Goal: Complete application form

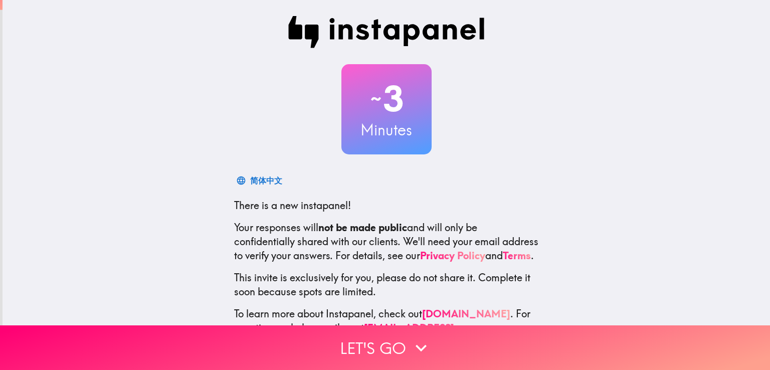
scroll to position [47, 0]
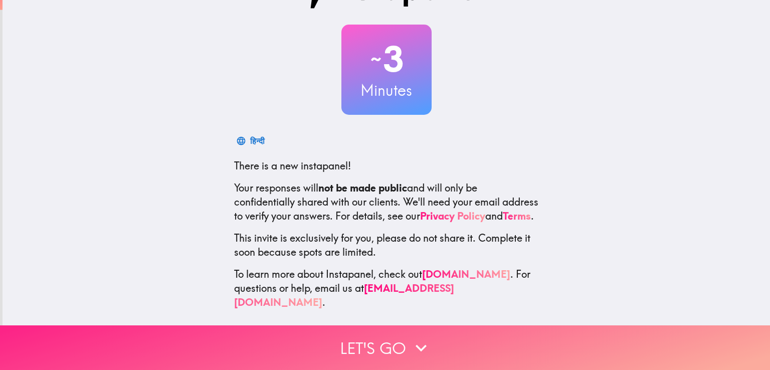
click at [388, 333] on button "Let's go" at bounding box center [385, 347] width 770 height 45
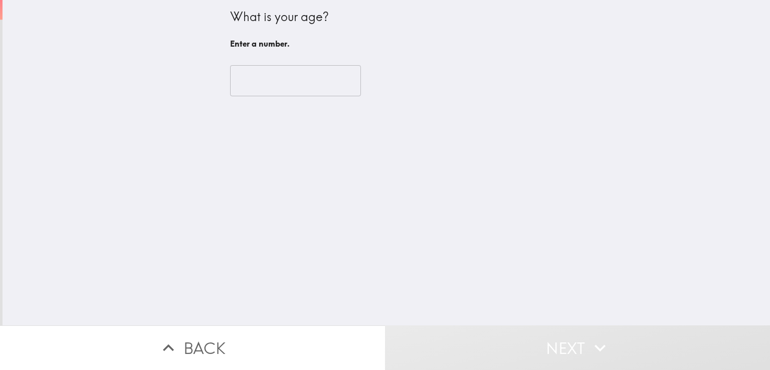
scroll to position [0, 0]
click at [286, 80] on input "number" at bounding box center [295, 80] width 131 height 31
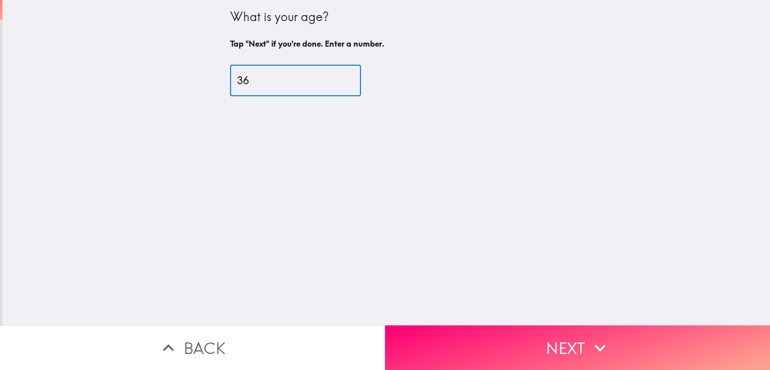
type input "36"
click at [561, 328] on button "Next" at bounding box center [577, 347] width 385 height 45
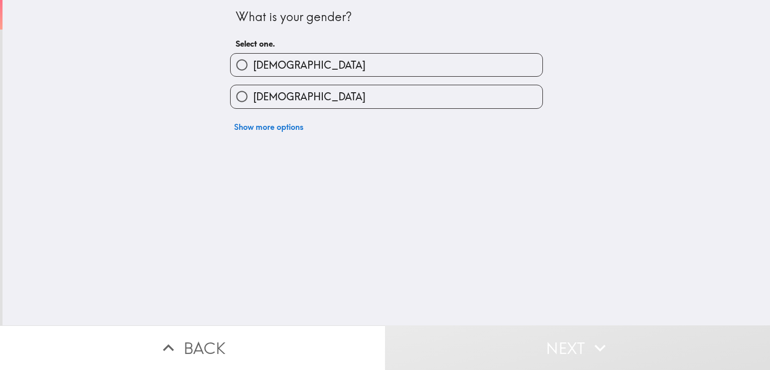
click at [279, 72] on label "[DEMOGRAPHIC_DATA]" at bounding box center [387, 65] width 312 height 23
click at [253, 72] on input "[DEMOGRAPHIC_DATA]" at bounding box center [242, 65] width 23 height 23
radio input "true"
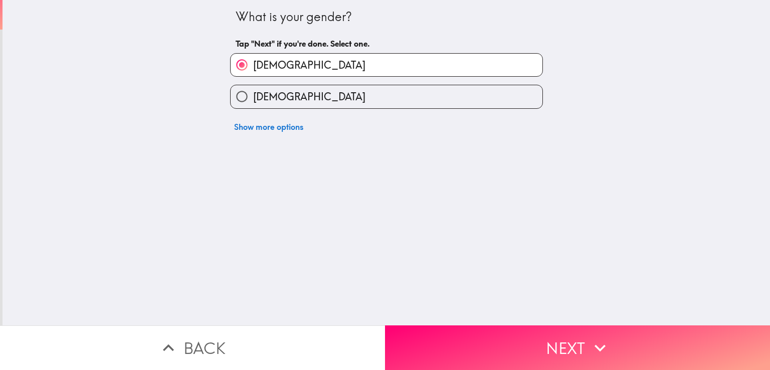
click at [554, 345] on button "Next" at bounding box center [577, 347] width 385 height 45
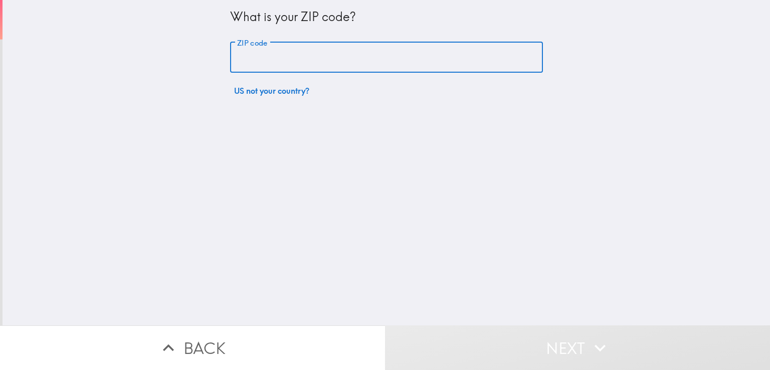
click at [309, 55] on input "ZIP code" at bounding box center [386, 57] width 313 height 31
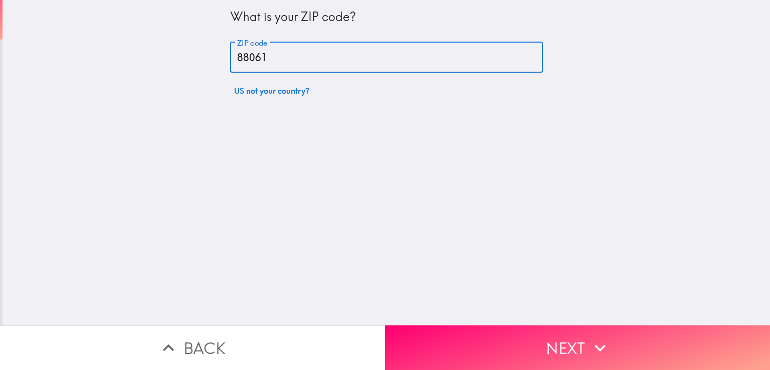
type input "88061"
click at [551, 333] on button "Next" at bounding box center [577, 347] width 385 height 45
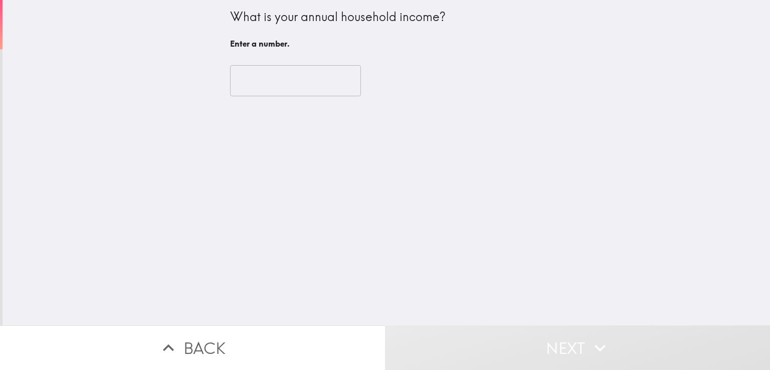
click at [267, 79] on input "number" at bounding box center [295, 80] width 131 height 31
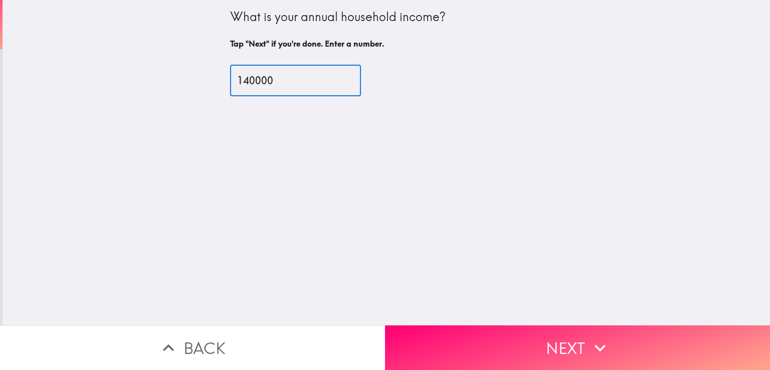
click at [274, 79] on input "140000" at bounding box center [295, 80] width 131 height 31
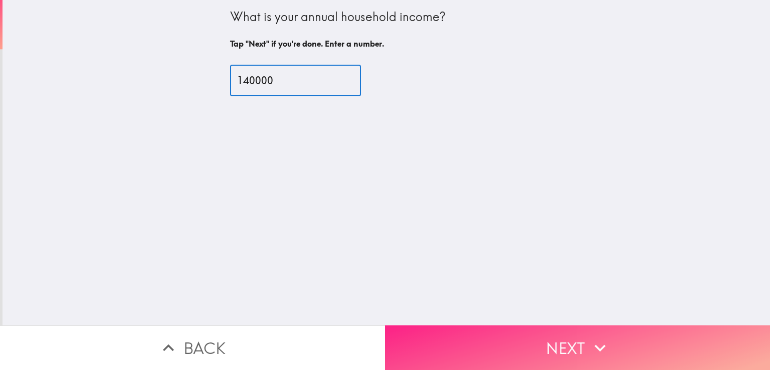
type input "140000"
click at [551, 333] on button "Next" at bounding box center [577, 347] width 385 height 45
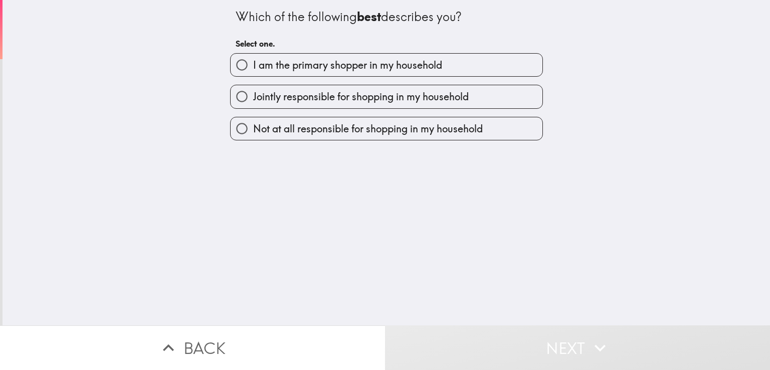
click at [404, 66] on span "I am the primary shopper in my household" at bounding box center [347, 65] width 189 height 14
click at [253, 66] on input "I am the primary shopper in my household" at bounding box center [242, 65] width 23 height 23
radio input "true"
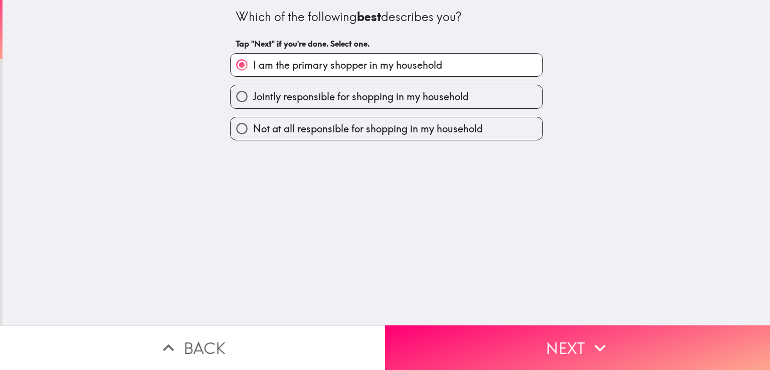
click at [598, 337] on icon "button" at bounding box center [600, 348] width 22 height 22
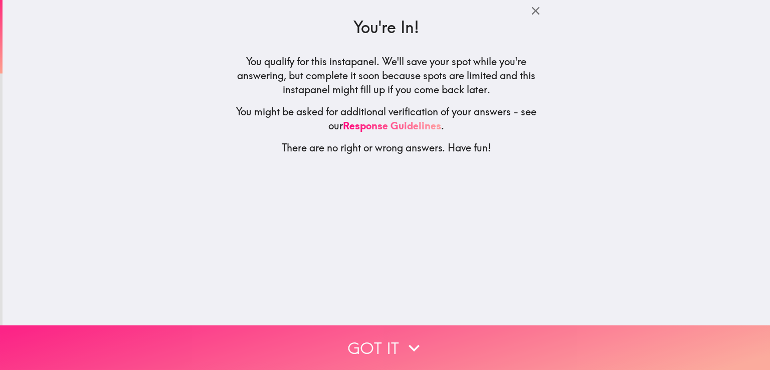
click at [415, 337] on icon "button" at bounding box center [414, 348] width 22 height 22
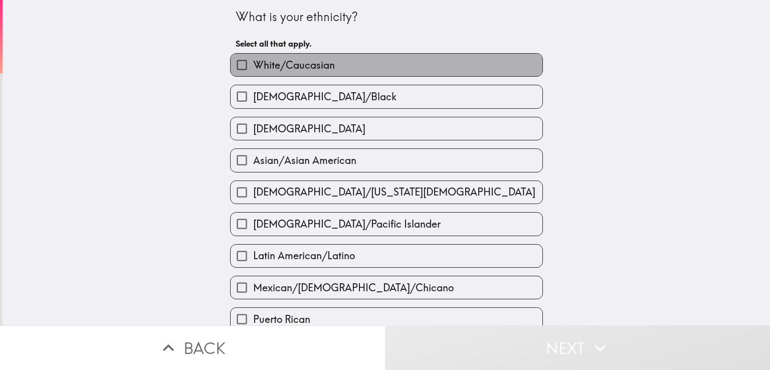
click at [335, 65] on label "White/Caucasian" at bounding box center [387, 65] width 312 height 23
click at [253, 65] on input "White/Caucasian" at bounding box center [242, 65] width 23 height 23
checkbox input "true"
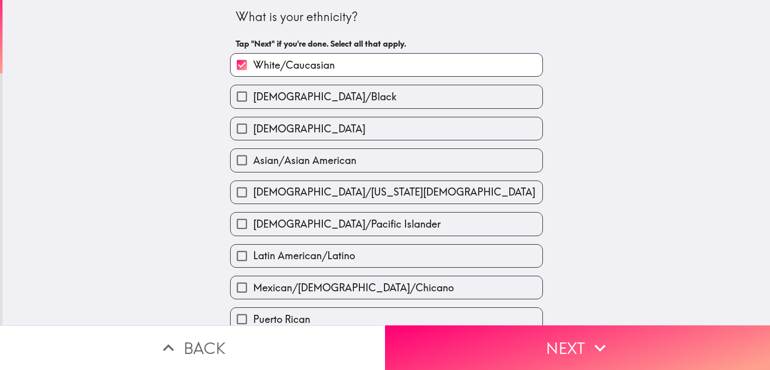
scroll to position [150, 0]
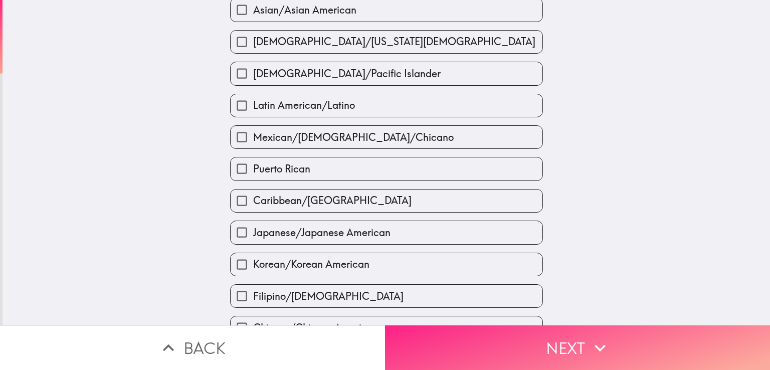
click at [596, 337] on icon "button" at bounding box center [600, 348] width 22 height 22
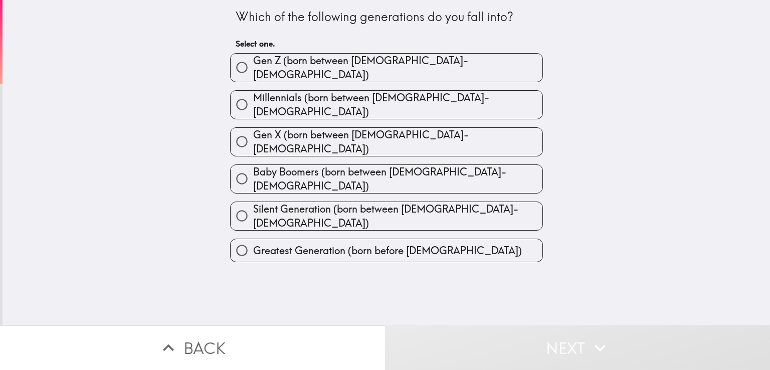
click at [356, 98] on span "Millennials (born between [DEMOGRAPHIC_DATA]-[DEMOGRAPHIC_DATA])" at bounding box center [397, 105] width 289 height 28
click at [253, 98] on input "Millennials (born between [DEMOGRAPHIC_DATA]-[DEMOGRAPHIC_DATA])" at bounding box center [242, 104] width 23 height 23
radio input "true"
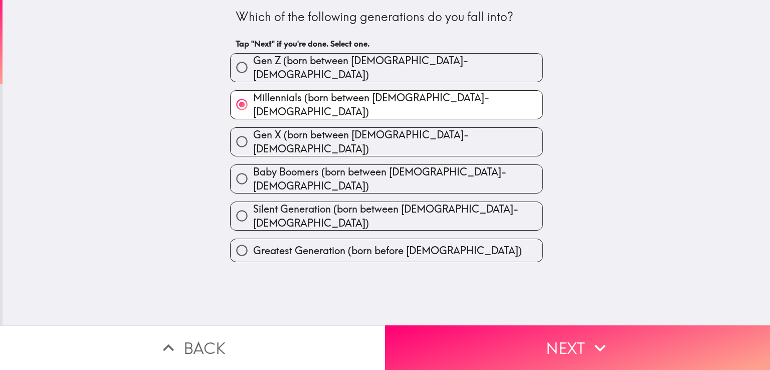
click at [614, 344] on button "Next" at bounding box center [577, 347] width 385 height 45
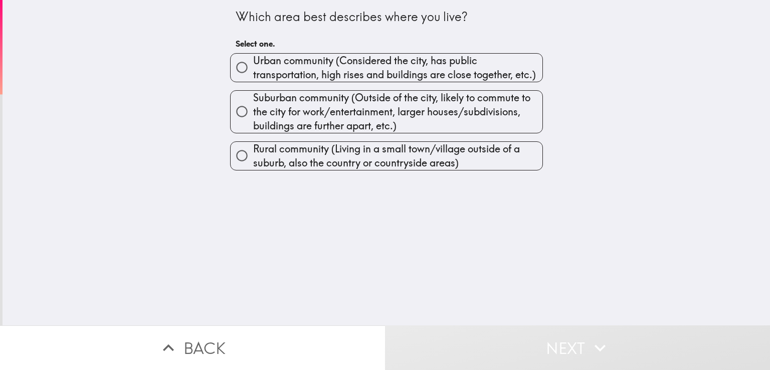
click at [358, 67] on span "Urban community (Considered the city, has public transportation, high rises and…" at bounding box center [397, 68] width 289 height 28
click at [253, 67] on input "Urban community (Considered the city, has public transportation, high rises and…" at bounding box center [242, 67] width 23 height 23
radio input "true"
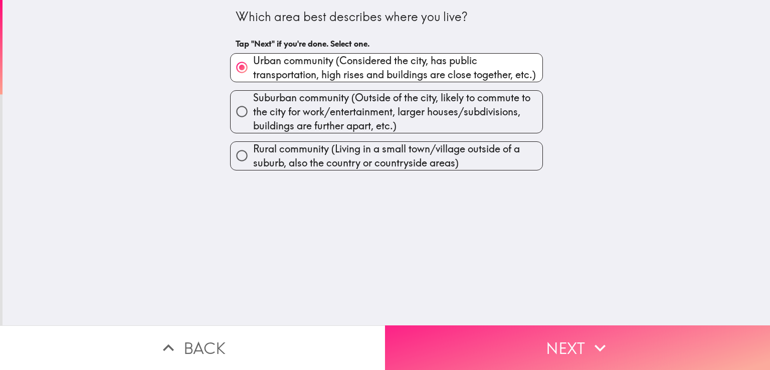
click at [534, 334] on button "Next" at bounding box center [577, 347] width 385 height 45
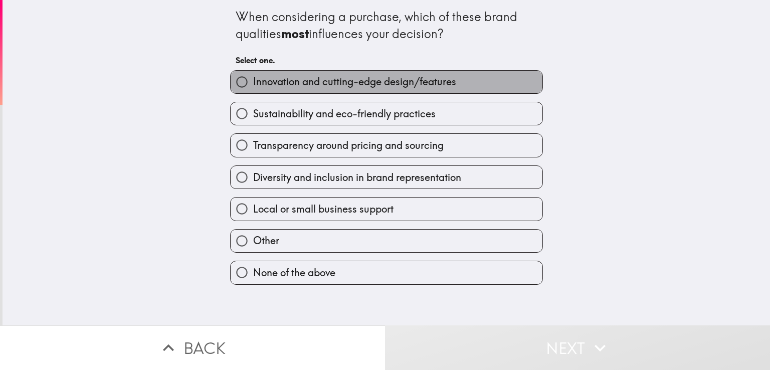
click at [311, 88] on span "Innovation and cutting-edge design/features" at bounding box center [354, 82] width 203 height 14
click at [253, 88] on input "Innovation and cutting-edge design/features" at bounding box center [242, 82] width 23 height 23
radio input "true"
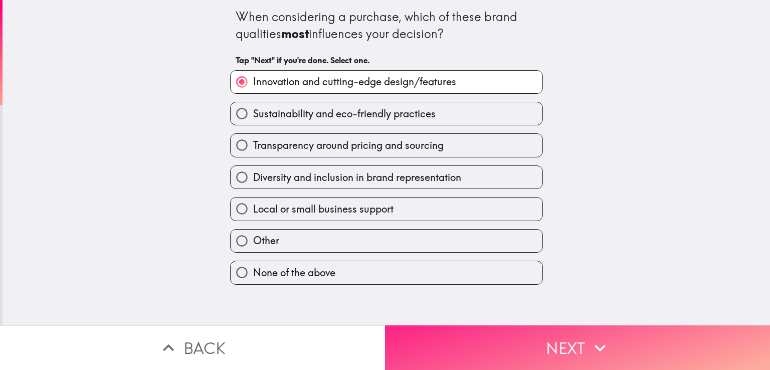
click at [527, 335] on button "Next" at bounding box center [577, 347] width 385 height 45
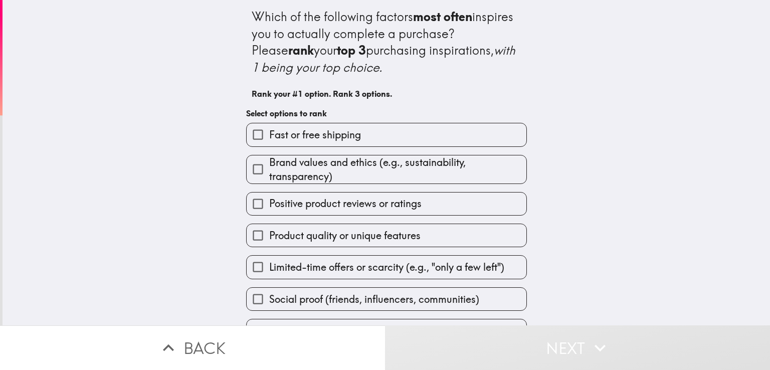
click at [396, 239] on span "Product quality or unique features" at bounding box center [344, 236] width 151 height 14
click at [269, 239] on input "Product quality or unique features" at bounding box center [258, 235] width 23 height 23
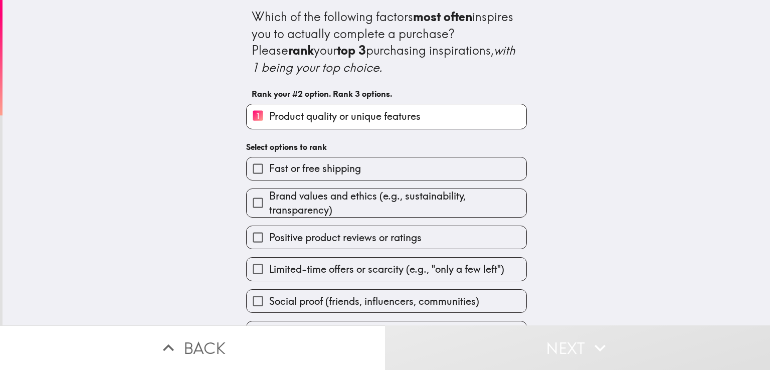
click at [381, 200] on span "Brand values and ethics (e.g., sustainability, transparency)" at bounding box center [397, 203] width 257 height 28
click at [269, 200] on input "Brand values and ethics (e.g., sustainability, transparency)" at bounding box center [258, 202] width 23 height 23
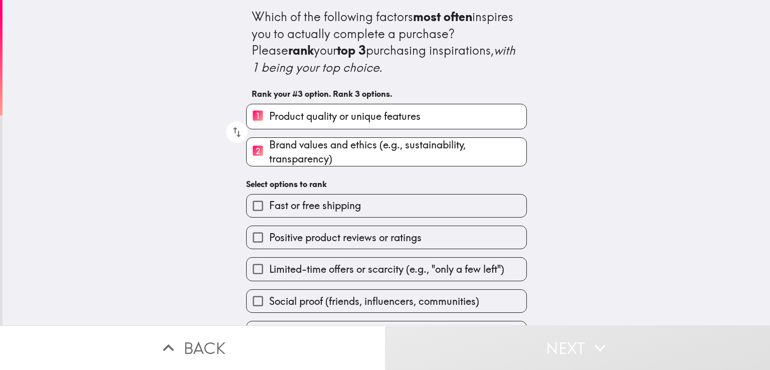
click at [361, 211] on label "Fast or free shipping" at bounding box center [387, 205] width 280 height 23
click at [269, 211] on input "Fast or free shipping" at bounding box center [258, 205] width 23 height 23
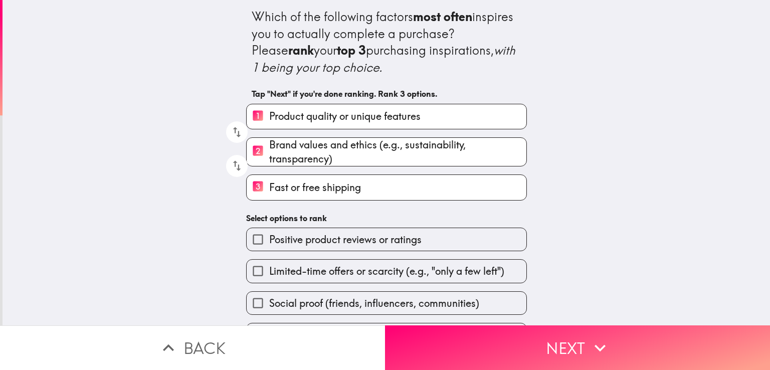
scroll to position [28, 0]
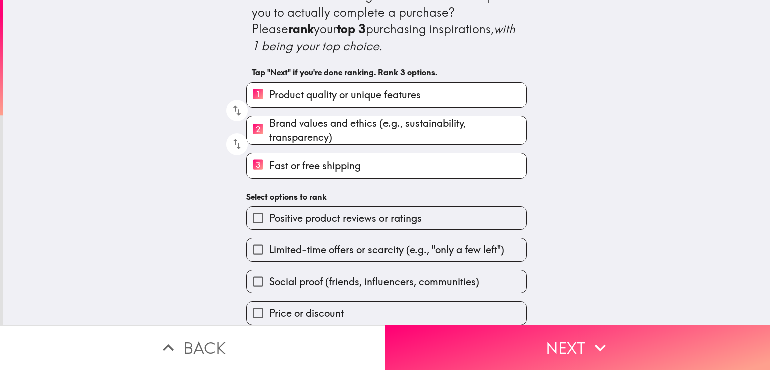
click at [360, 122] on span "Brand values and ethics (e.g., sustainability, transparency)" at bounding box center [397, 130] width 257 height 28
click at [269, 122] on input "2 Brand values and ethics (e.g., sustainability, transparency)" at bounding box center [258, 130] width 23 height 25
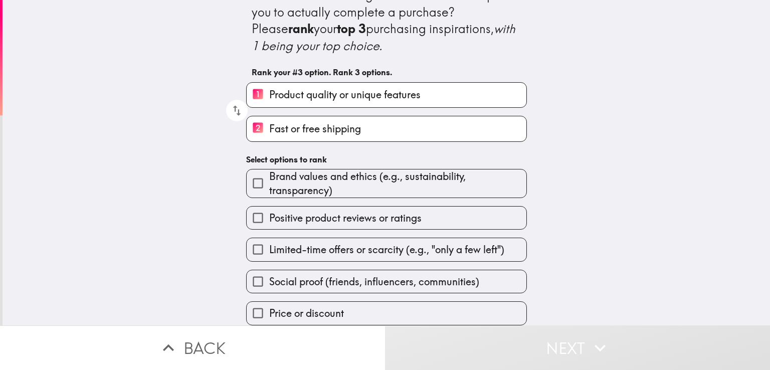
click at [368, 181] on span "Brand values and ethics (e.g., sustainability, transparency)" at bounding box center [397, 183] width 257 height 28
click at [269, 181] on input "Brand values and ethics (e.g., sustainability, transparency)" at bounding box center [258, 183] width 23 height 23
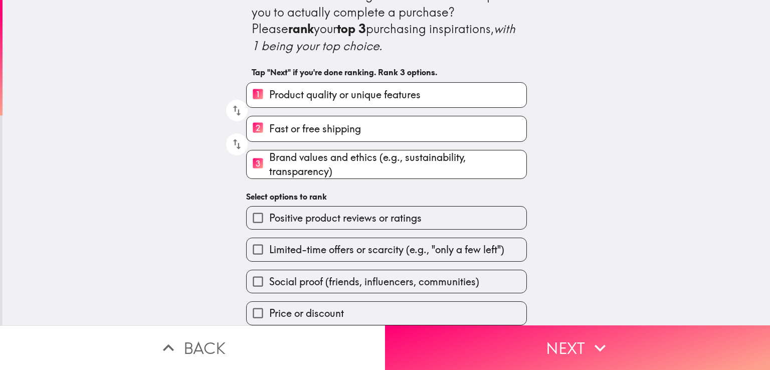
drag, startPoint x: 288, startPoint y: 124, endPoint x: 263, endPoint y: 146, distance: 33.4
click at [289, 115] on div "1 Product quality or unique features 2 Fast or free shipping 3 Brand values and…" at bounding box center [382, 126] width 289 height 105
click at [297, 128] on span "Fast or free shipping" at bounding box center [315, 129] width 92 height 14
click at [269, 128] on input "2 Fast or free shipping" at bounding box center [258, 128] width 23 height 25
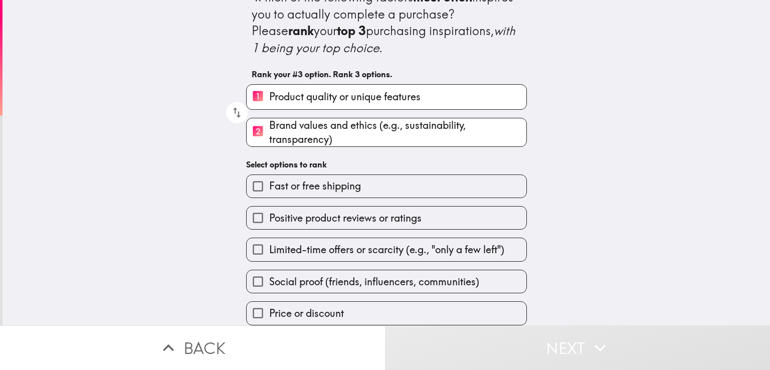
click at [327, 183] on span "Fast or free shipping" at bounding box center [315, 186] width 92 height 14
click at [269, 183] on input "Fast or free shipping" at bounding box center [258, 186] width 23 height 23
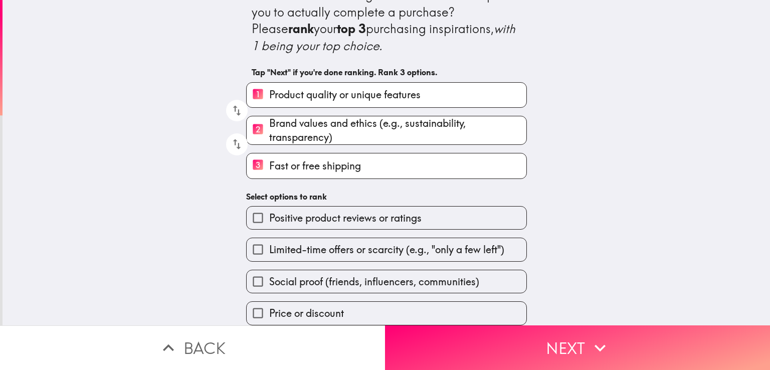
click at [563, 333] on button "Next" at bounding box center [577, 347] width 385 height 45
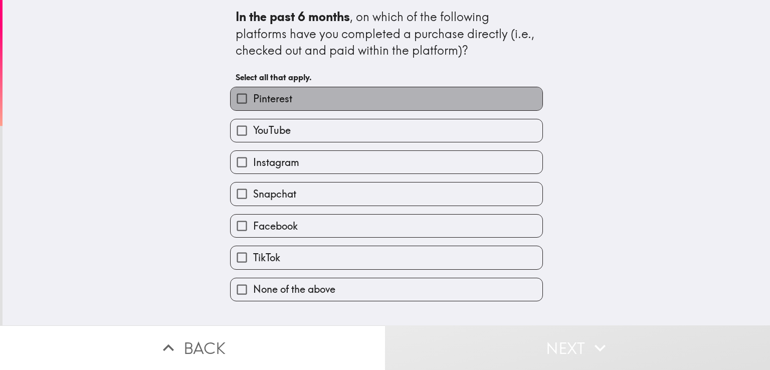
click at [295, 100] on label "Pinterest" at bounding box center [387, 98] width 312 height 23
click at [253, 100] on input "Pinterest" at bounding box center [242, 98] width 23 height 23
checkbox input "true"
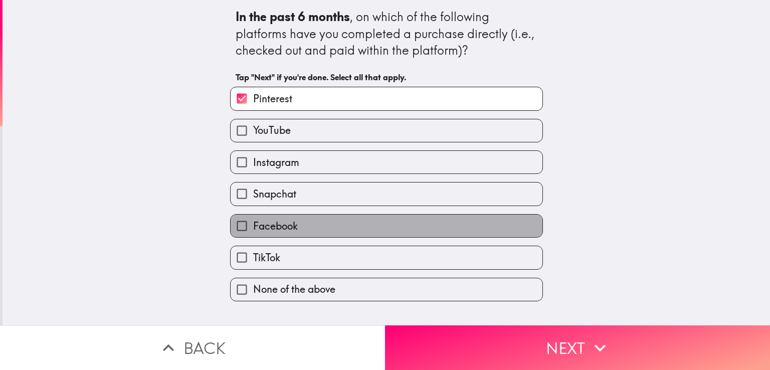
click at [279, 227] on span "Facebook" at bounding box center [275, 226] width 45 height 14
click at [253, 227] on input "Facebook" at bounding box center [242, 226] width 23 height 23
checkbox input "true"
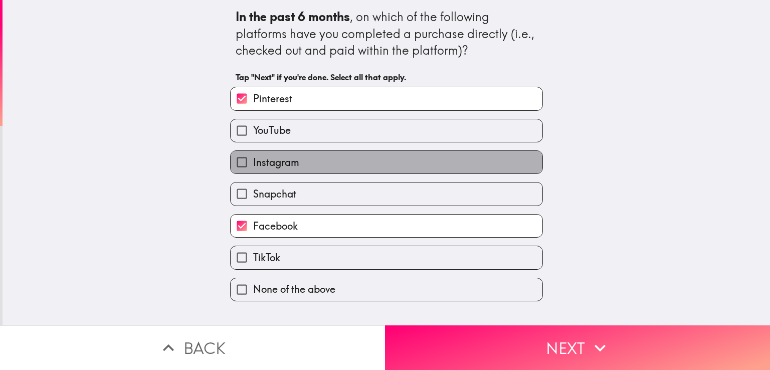
click at [298, 167] on label "Instagram" at bounding box center [387, 162] width 312 height 23
click at [253, 167] on input "Instagram" at bounding box center [242, 162] width 23 height 23
checkbox input "true"
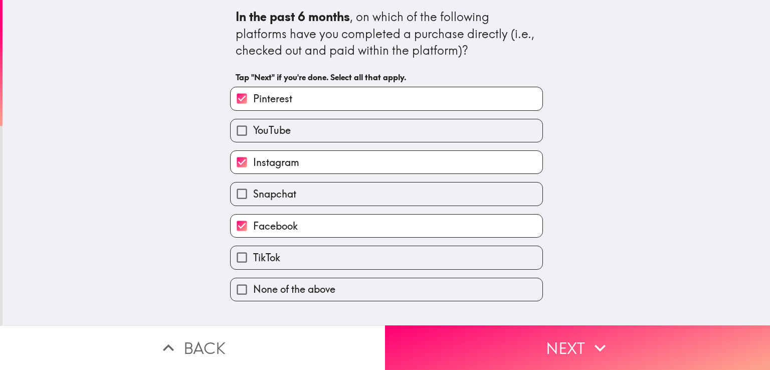
click at [261, 258] on span "TikTok" at bounding box center [266, 258] width 27 height 14
click at [253, 258] on input "TikTok" at bounding box center [242, 257] width 23 height 23
checkbox input "true"
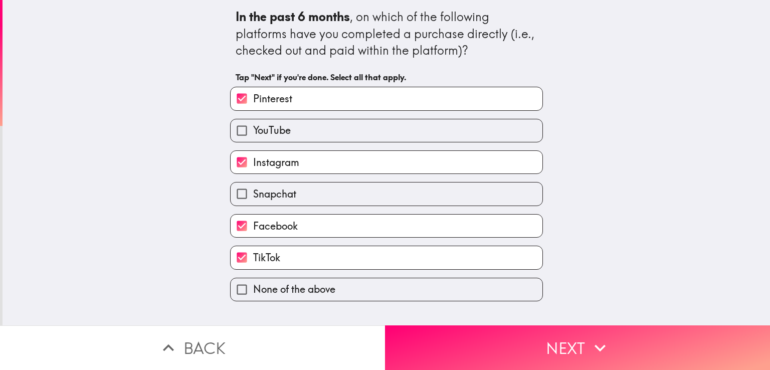
click at [276, 101] on span "Pinterest" at bounding box center [272, 99] width 39 height 14
click at [253, 101] on input "Pinterest" at bounding box center [242, 98] width 23 height 23
checkbox input "false"
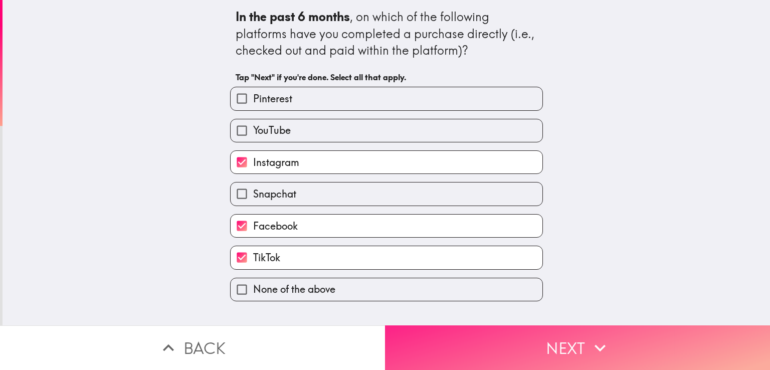
click at [589, 342] on icon "button" at bounding box center [600, 348] width 22 height 22
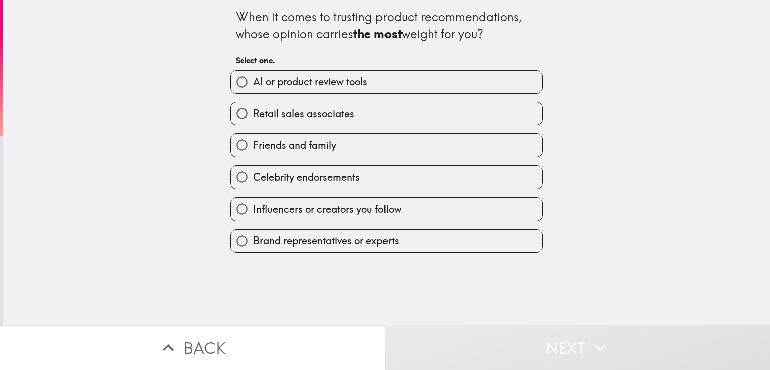
click at [280, 148] on span "Friends and family" at bounding box center [294, 145] width 83 height 14
click at [253, 148] on input "Friends and family" at bounding box center [242, 145] width 23 height 23
radio input "true"
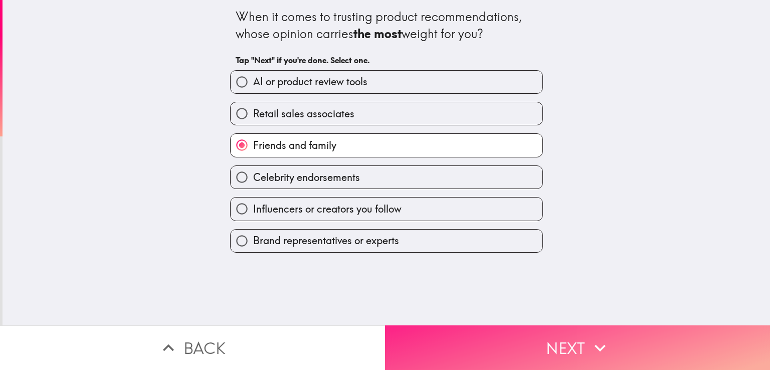
click at [561, 341] on button "Next" at bounding box center [577, 347] width 385 height 45
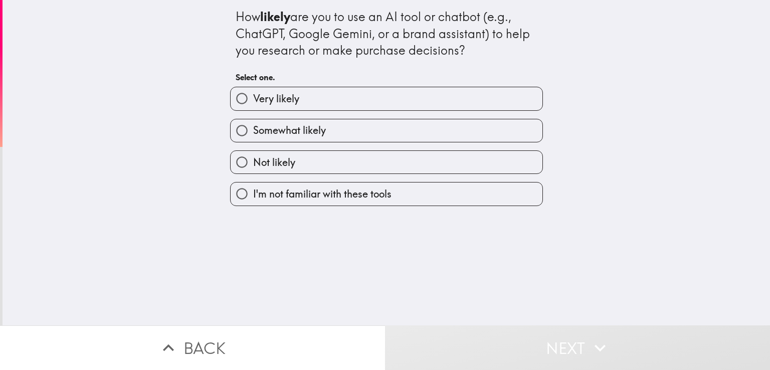
click at [280, 101] on span "Very likely" at bounding box center [276, 99] width 46 height 14
click at [253, 101] on input "Very likely" at bounding box center [242, 98] width 23 height 23
radio input "true"
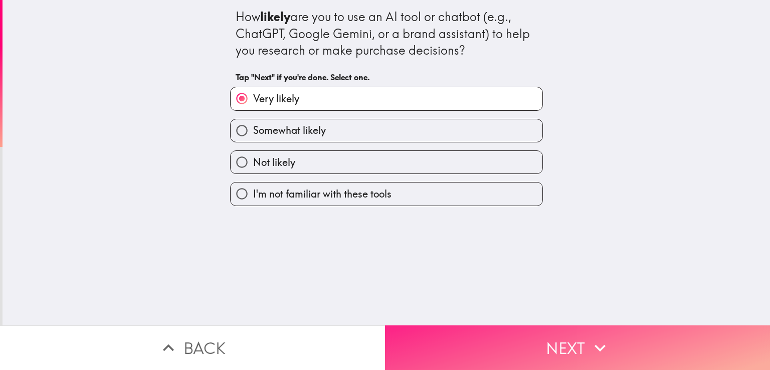
click at [548, 341] on button "Next" at bounding box center [577, 347] width 385 height 45
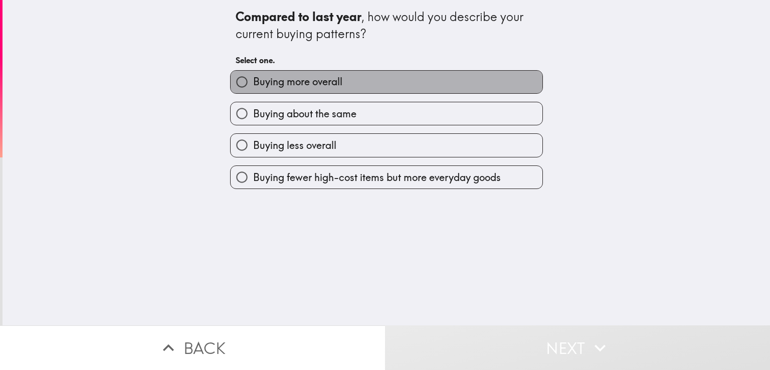
click at [324, 82] on span "Buying more overall" at bounding box center [297, 82] width 89 height 14
click at [253, 82] on input "Buying more overall" at bounding box center [242, 82] width 23 height 23
radio input "true"
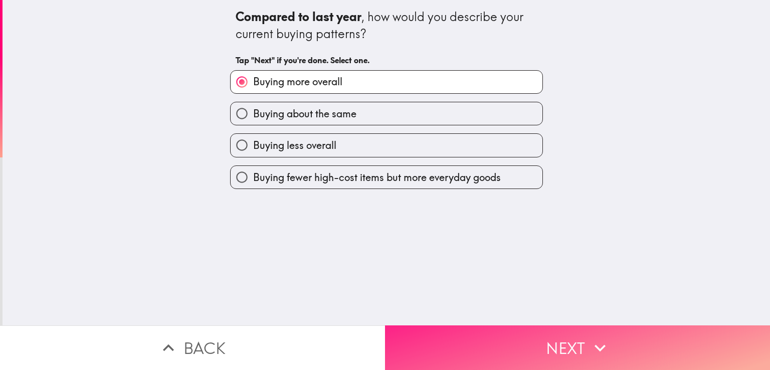
click at [542, 337] on button "Next" at bounding box center [577, 347] width 385 height 45
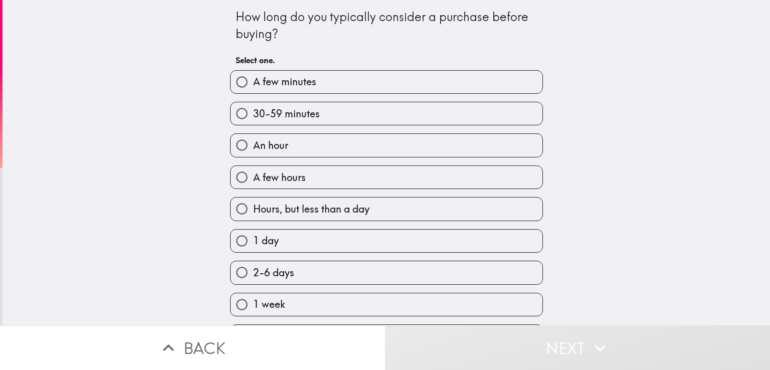
click at [298, 118] on span "30-59 minutes" at bounding box center [286, 114] width 67 height 14
click at [253, 118] on input "30-59 minutes" at bounding box center [242, 113] width 23 height 23
radio input "true"
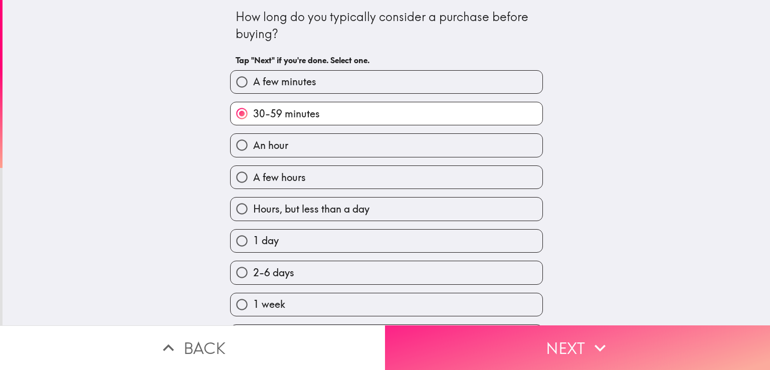
click at [577, 333] on button "Next" at bounding box center [577, 347] width 385 height 45
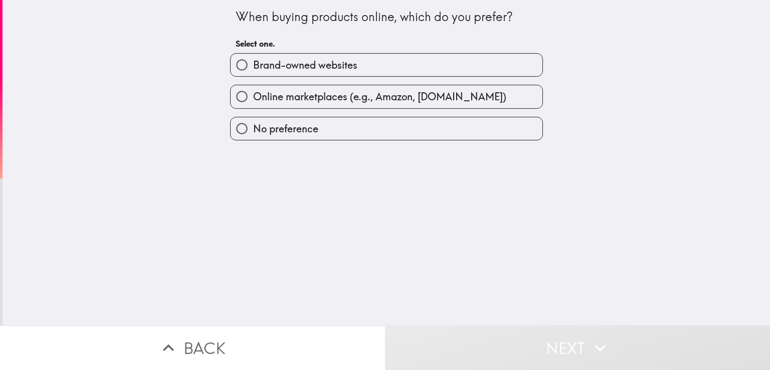
click at [350, 69] on label "Brand-owned websites" at bounding box center [387, 65] width 312 height 23
click at [253, 69] on input "Brand-owned websites" at bounding box center [242, 65] width 23 height 23
radio input "true"
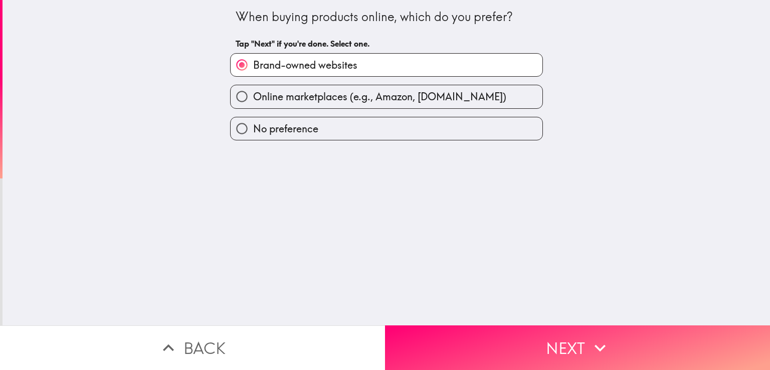
click at [559, 335] on button "Next" at bounding box center [577, 347] width 385 height 45
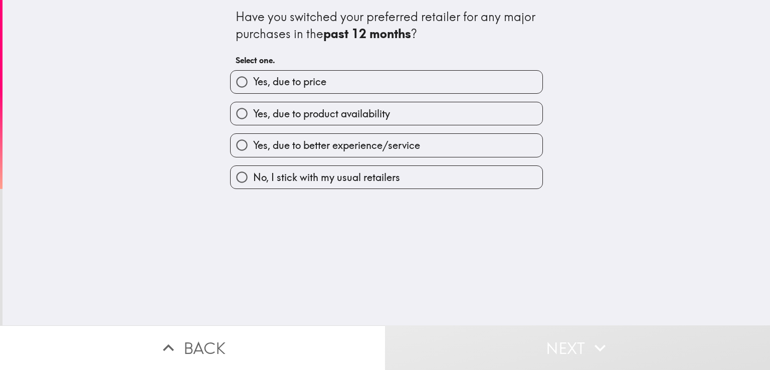
click at [337, 149] on span "Yes, due to better experience/service" at bounding box center [336, 145] width 167 height 14
click at [253, 149] on input "Yes, due to better experience/service" at bounding box center [242, 145] width 23 height 23
radio input "true"
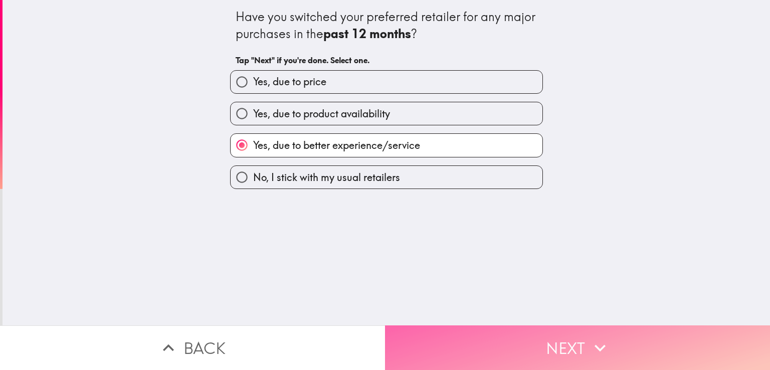
click at [502, 336] on button "Next" at bounding box center [577, 347] width 385 height 45
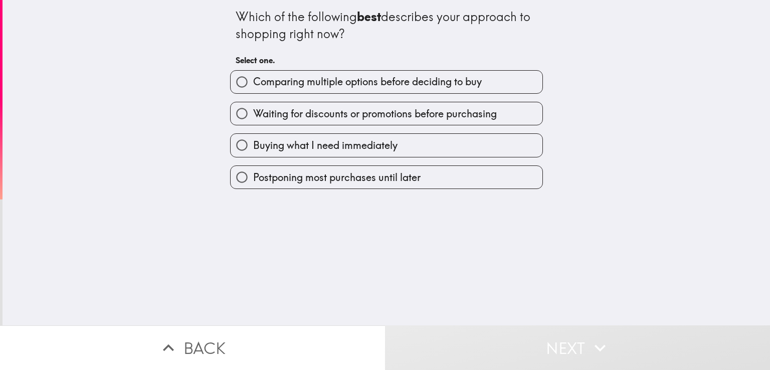
click at [361, 84] on span "Comparing multiple options before deciding to buy" at bounding box center [367, 82] width 229 height 14
click at [253, 84] on input "Comparing multiple options before deciding to buy" at bounding box center [242, 82] width 23 height 23
radio input "true"
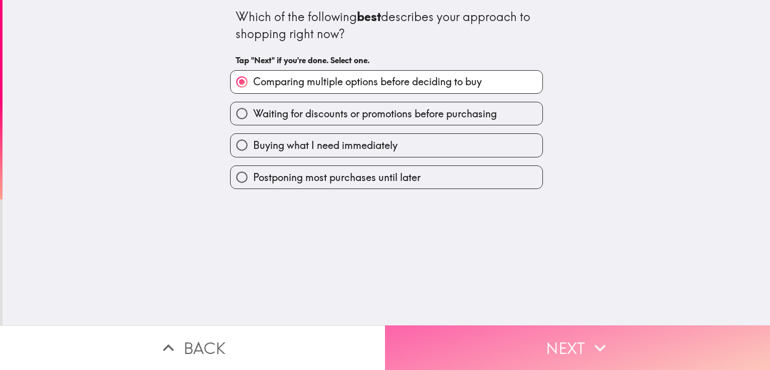
click at [489, 334] on button "Next" at bounding box center [577, 347] width 385 height 45
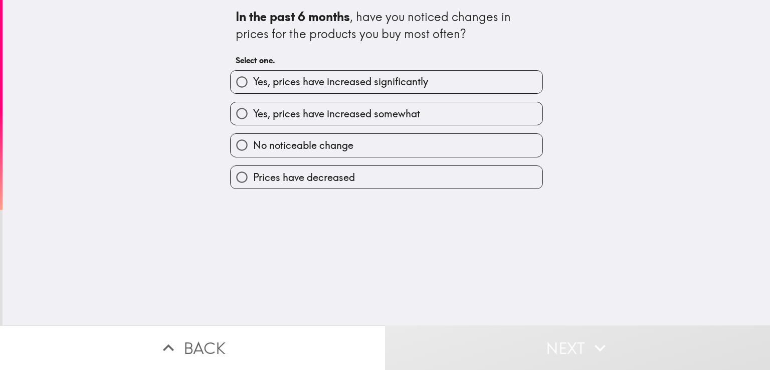
click at [357, 83] on span "Yes, prices have increased significantly" at bounding box center [340, 82] width 175 height 14
click at [253, 83] on input "Yes, prices have increased significantly" at bounding box center [242, 82] width 23 height 23
radio input "true"
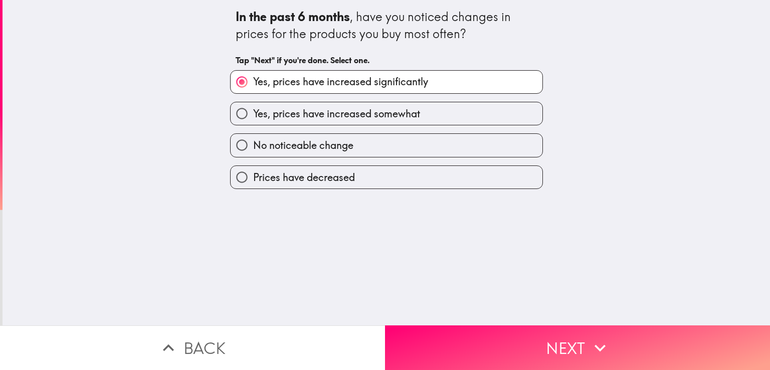
click at [398, 115] on span "Yes, prices have increased somewhat" at bounding box center [336, 114] width 167 height 14
click at [253, 115] on input "Yes, prices have increased somewhat" at bounding box center [242, 113] width 23 height 23
radio input "true"
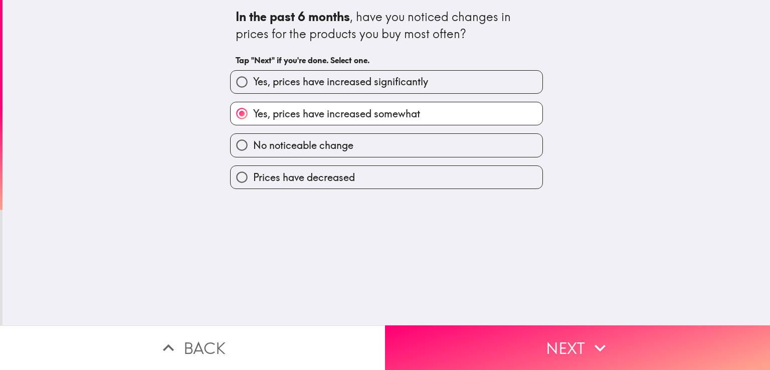
click at [559, 335] on button "Next" at bounding box center [577, 347] width 385 height 45
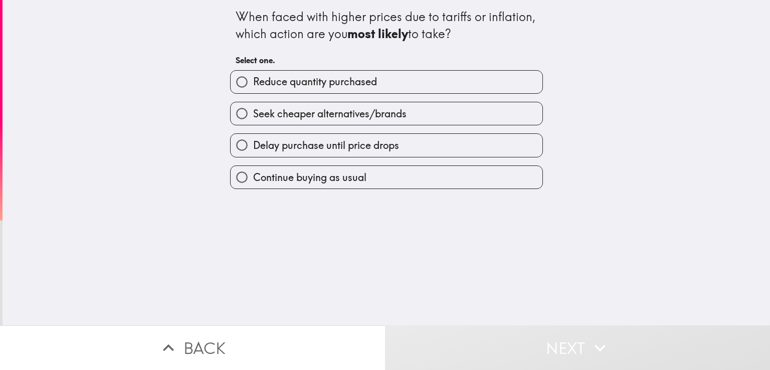
click at [334, 184] on label "Continue buying as usual" at bounding box center [387, 177] width 312 height 23
click at [253, 184] on input "Continue buying as usual" at bounding box center [242, 177] width 23 height 23
radio input "true"
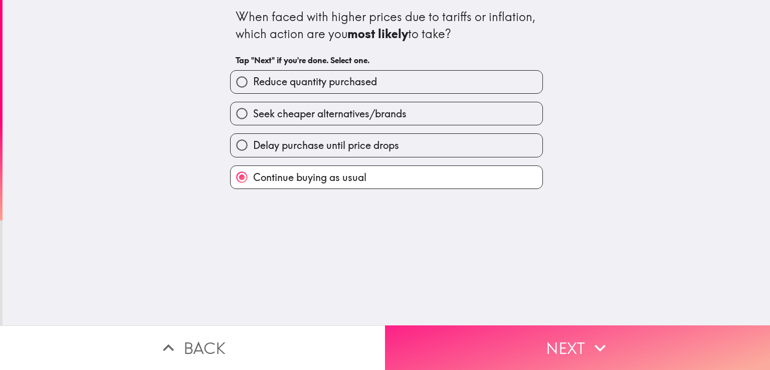
click at [523, 347] on button "Next" at bounding box center [577, 347] width 385 height 45
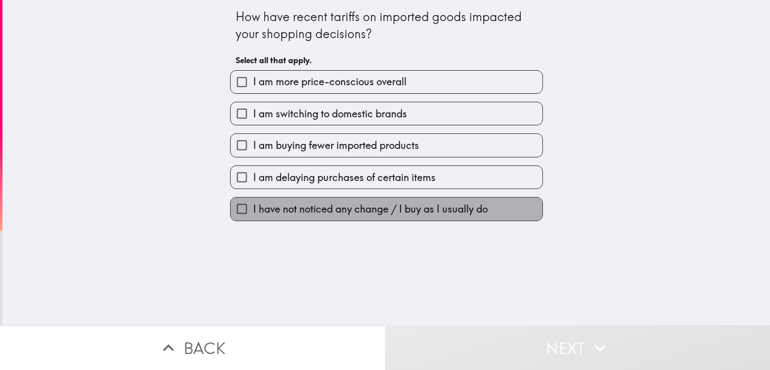
drag, startPoint x: 341, startPoint y: 214, endPoint x: 516, endPoint y: 258, distance: 180.9
click at [341, 214] on span "I have not noticed any change / I buy as I usually do" at bounding box center [370, 209] width 235 height 14
click at [253, 214] on input "I have not noticed any change / I buy as I usually do" at bounding box center [242, 209] width 23 height 23
checkbox input "true"
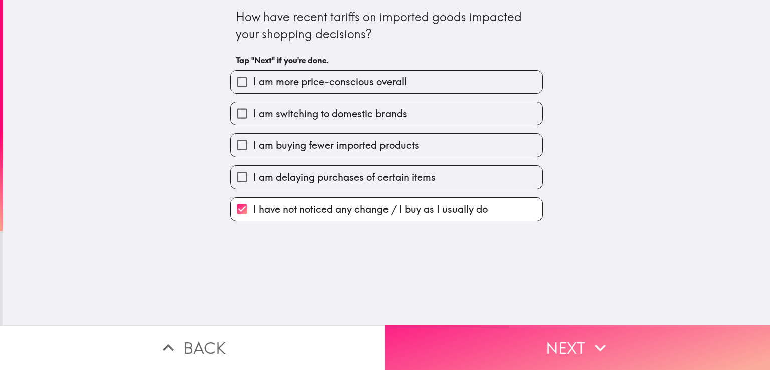
click at [541, 349] on button "Next" at bounding box center [577, 347] width 385 height 45
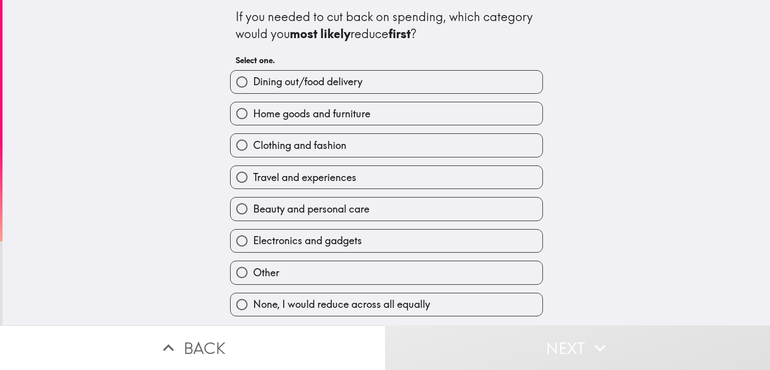
click at [306, 244] on span "Electronics and gadgets" at bounding box center [307, 241] width 109 height 14
click at [253, 244] on input "Electronics and gadgets" at bounding box center [242, 241] width 23 height 23
radio input "true"
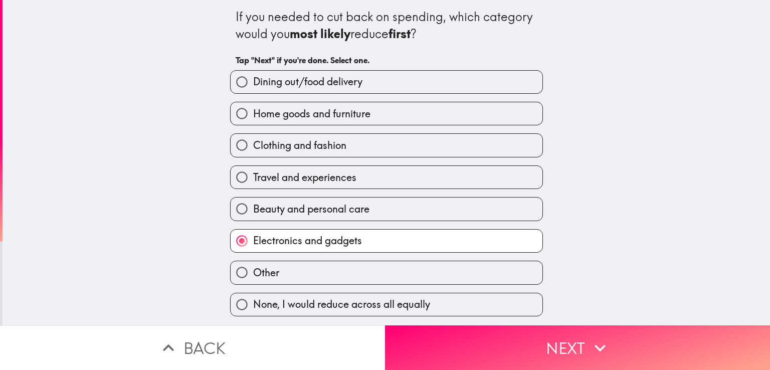
click at [364, 113] on label "Home goods and furniture" at bounding box center [387, 113] width 312 height 23
click at [253, 113] on input "Home goods and furniture" at bounding box center [242, 113] width 23 height 23
radio input "true"
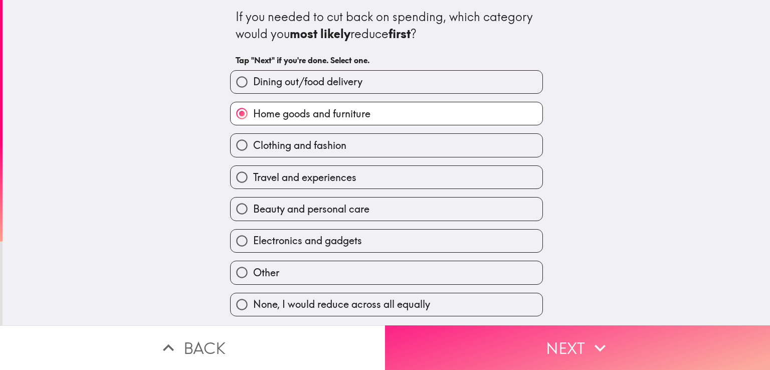
click at [589, 340] on icon "button" at bounding box center [600, 348] width 22 height 22
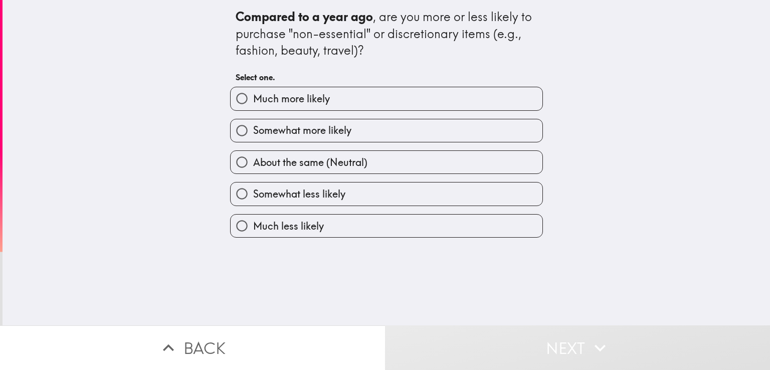
click at [324, 19] on b "Compared to a year ago" at bounding box center [304, 16] width 137 height 15
click at [325, 134] on span "Somewhat more likely" at bounding box center [302, 130] width 98 height 14
click at [253, 134] on input "Somewhat more likely" at bounding box center [242, 130] width 23 height 23
radio input "true"
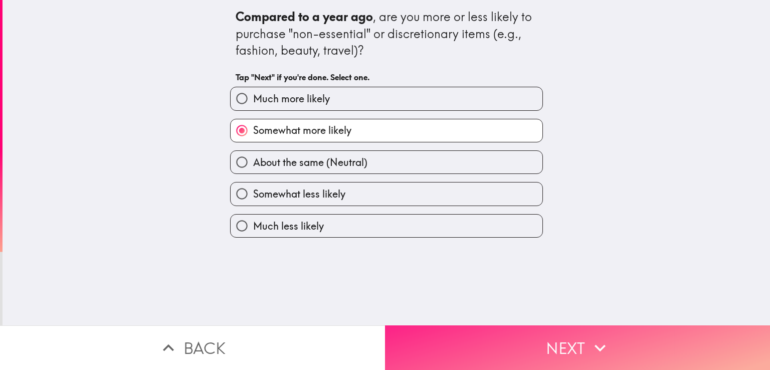
click at [541, 337] on button "Next" at bounding box center [577, 347] width 385 height 45
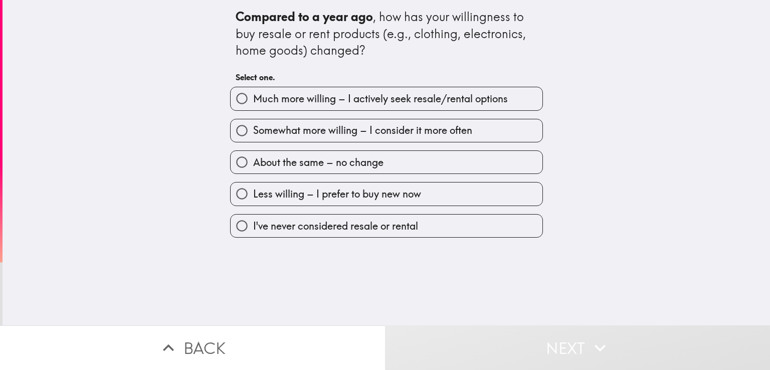
click at [341, 102] on span "Much more willing – I actively seek resale/rental options" at bounding box center [380, 99] width 255 height 14
click at [253, 102] on input "Much more willing – I actively seek resale/rental options" at bounding box center [242, 98] width 23 height 23
radio input "true"
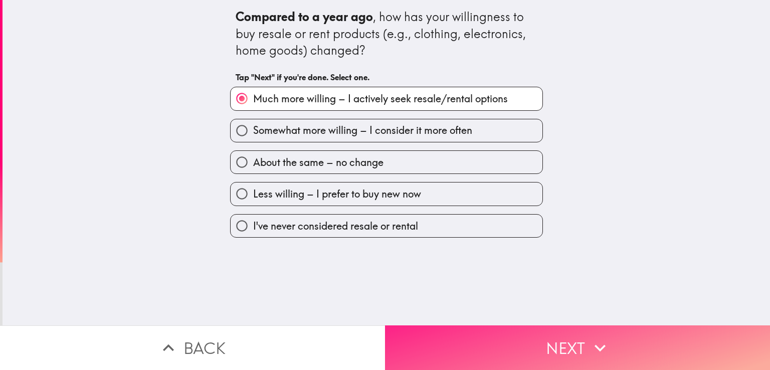
click at [530, 330] on button "Next" at bounding box center [577, 347] width 385 height 45
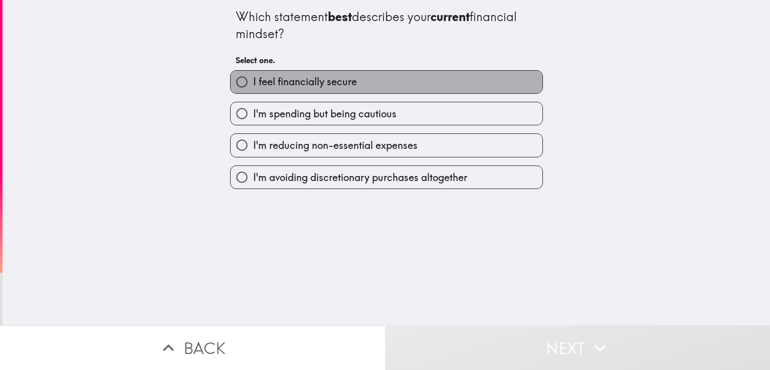
click at [337, 85] on span "I feel financially secure" at bounding box center [305, 82] width 104 height 14
click at [253, 85] on input "I feel financially secure" at bounding box center [242, 82] width 23 height 23
radio input "true"
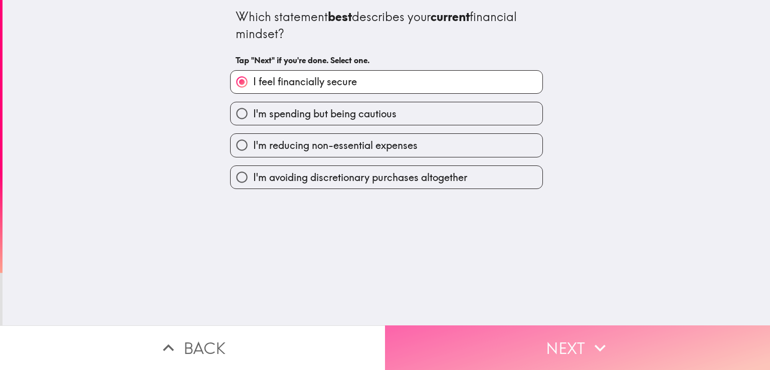
click at [515, 345] on button "Next" at bounding box center [577, 347] width 385 height 45
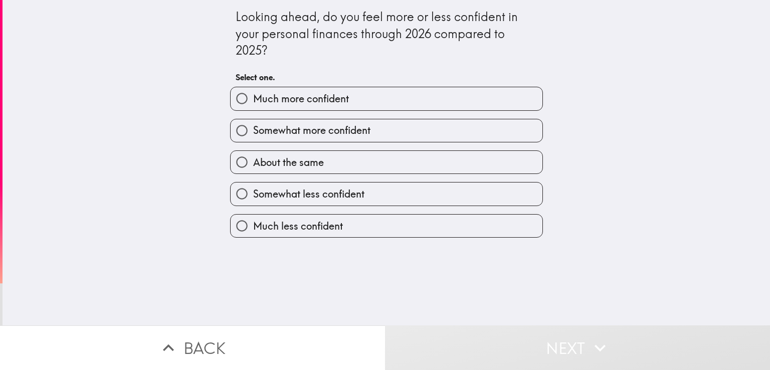
click at [342, 102] on label "Much more confident" at bounding box center [387, 98] width 312 height 23
click at [253, 102] on input "Much more confident" at bounding box center [242, 98] width 23 height 23
radio input "true"
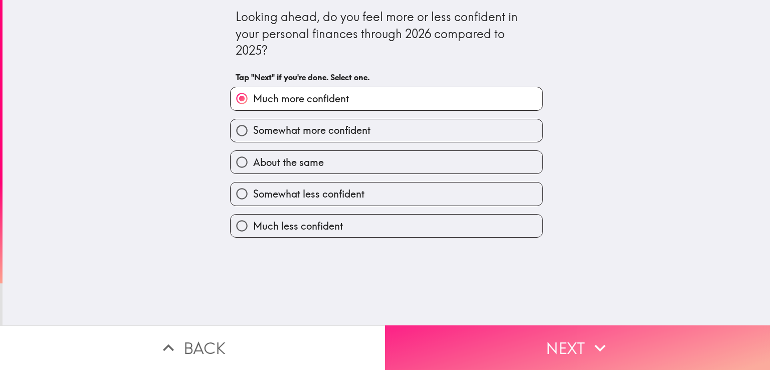
click at [561, 335] on button "Next" at bounding box center [577, 347] width 385 height 45
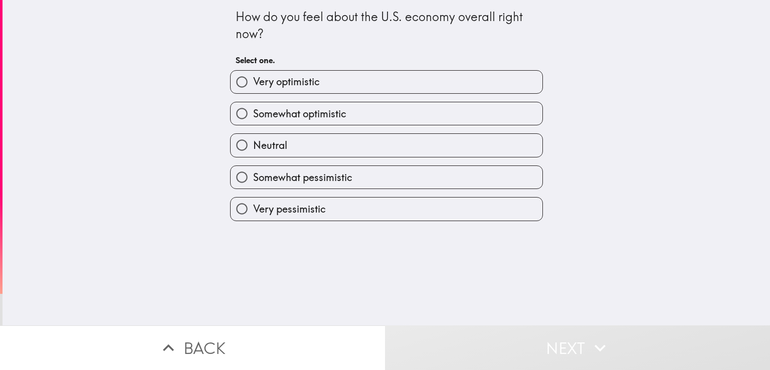
click at [309, 81] on span "Very optimistic" at bounding box center [286, 82] width 67 height 14
click at [253, 81] on input "Very optimistic" at bounding box center [242, 82] width 23 height 23
radio input "true"
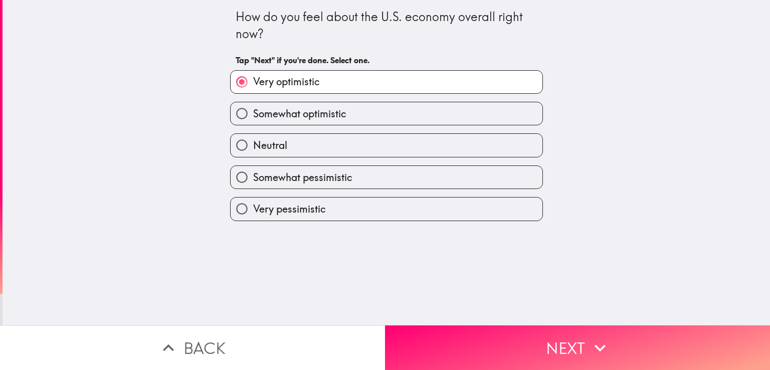
click at [572, 339] on button "Next" at bounding box center [577, 347] width 385 height 45
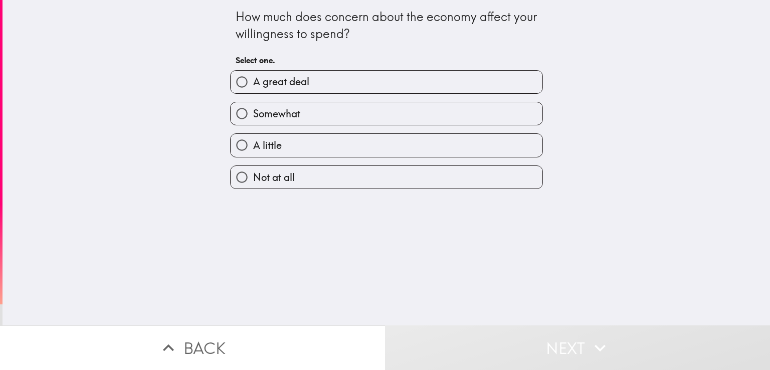
click at [292, 83] on span "A great deal" at bounding box center [281, 82] width 56 height 14
click at [253, 83] on input "A great deal" at bounding box center [242, 82] width 23 height 23
radio input "true"
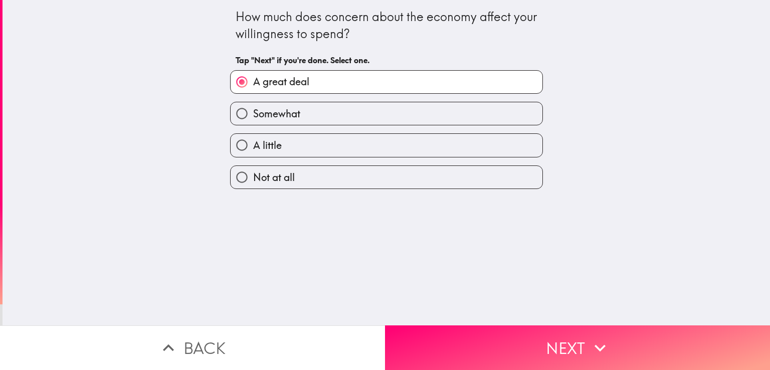
click at [283, 113] on span "Somewhat" at bounding box center [276, 114] width 47 height 14
click at [253, 113] on input "Somewhat" at bounding box center [242, 113] width 23 height 23
radio input "true"
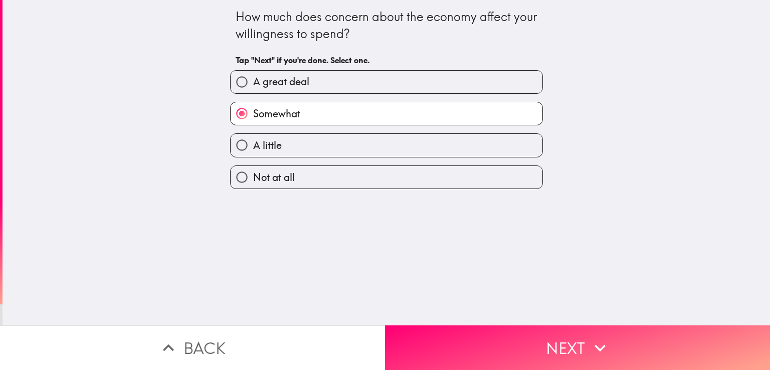
click at [527, 335] on button "Next" at bounding box center [577, 347] width 385 height 45
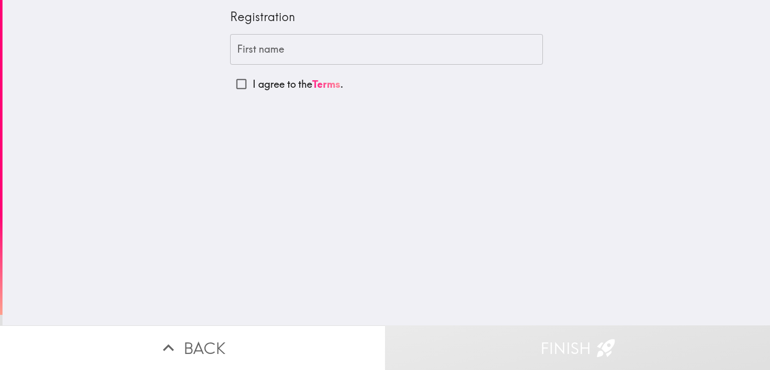
click at [268, 51] on div "First name First name" at bounding box center [386, 49] width 313 height 31
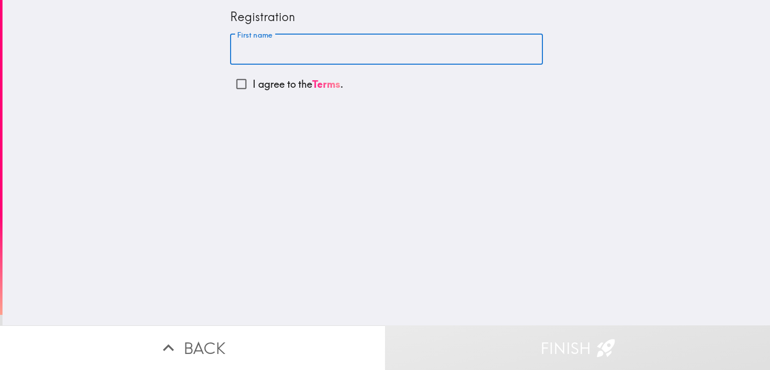
type input "[PERSON_NAME]"
click at [231, 84] on input "I agree to the Terms ." at bounding box center [241, 84] width 23 height 23
checkbox input "true"
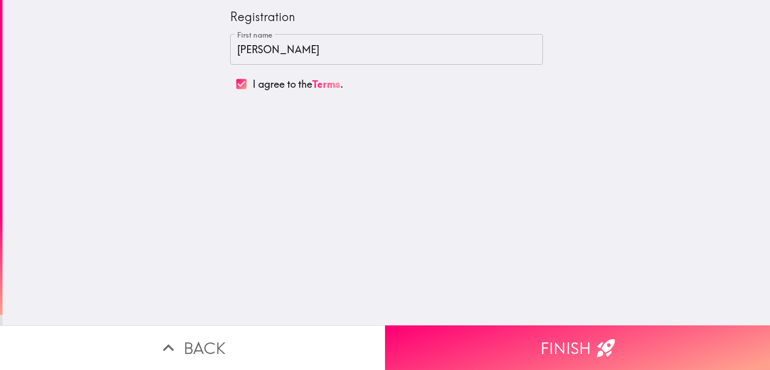
click at [535, 343] on button "Finish" at bounding box center [577, 347] width 385 height 45
